Goal: Find specific page/section

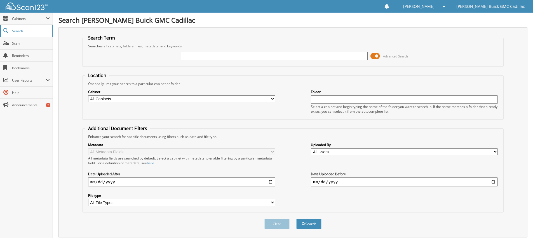
click at [25, 31] on span "Search" at bounding box center [30, 31] width 37 height 5
click at [208, 58] on input "text" at bounding box center [274, 56] width 187 height 8
type input "6216364"
click at [296, 218] on button "Search" at bounding box center [308, 223] width 25 height 10
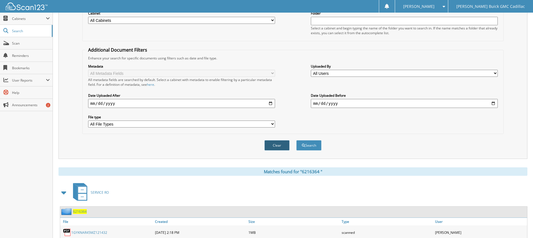
scroll to position [106, 0]
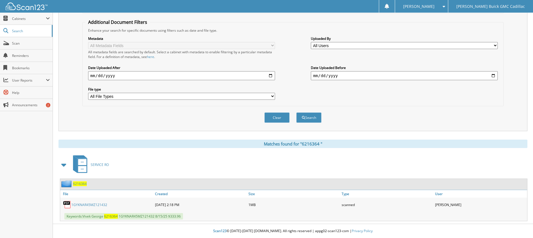
click at [77, 205] on link "1 G Y K N A R 4 5 M Z 1 2 1 4 3 2" at bounding box center [89, 204] width 36 height 5
